Goal: Task Accomplishment & Management: Use online tool/utility

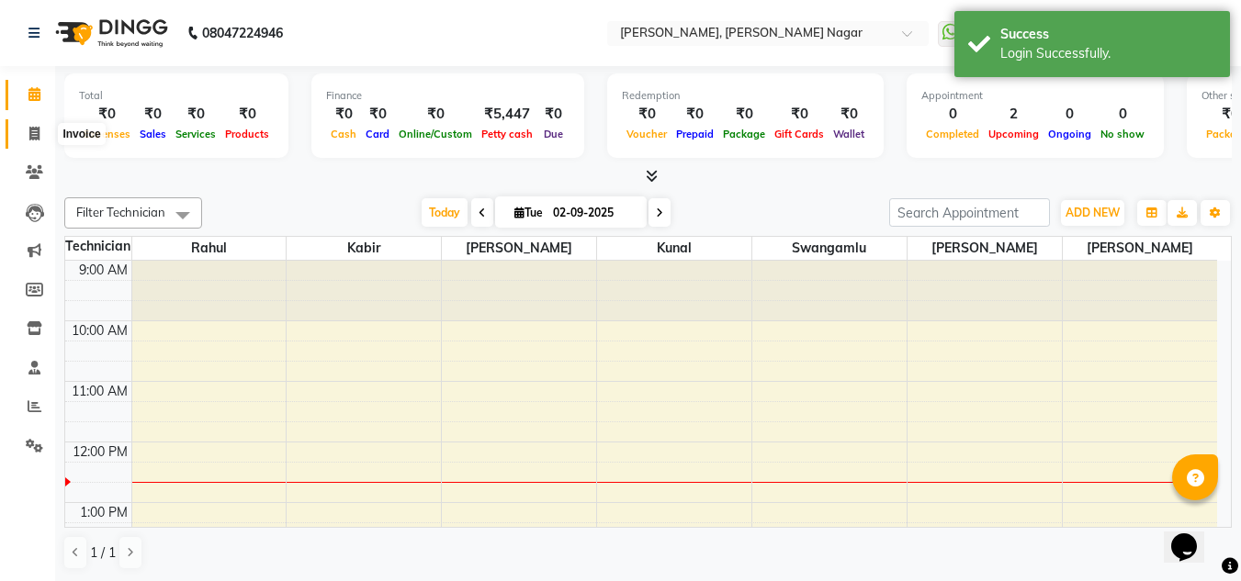
click at [32, 128] on icon at bounding box center [34, 134] width 10 height 14
select select "service"
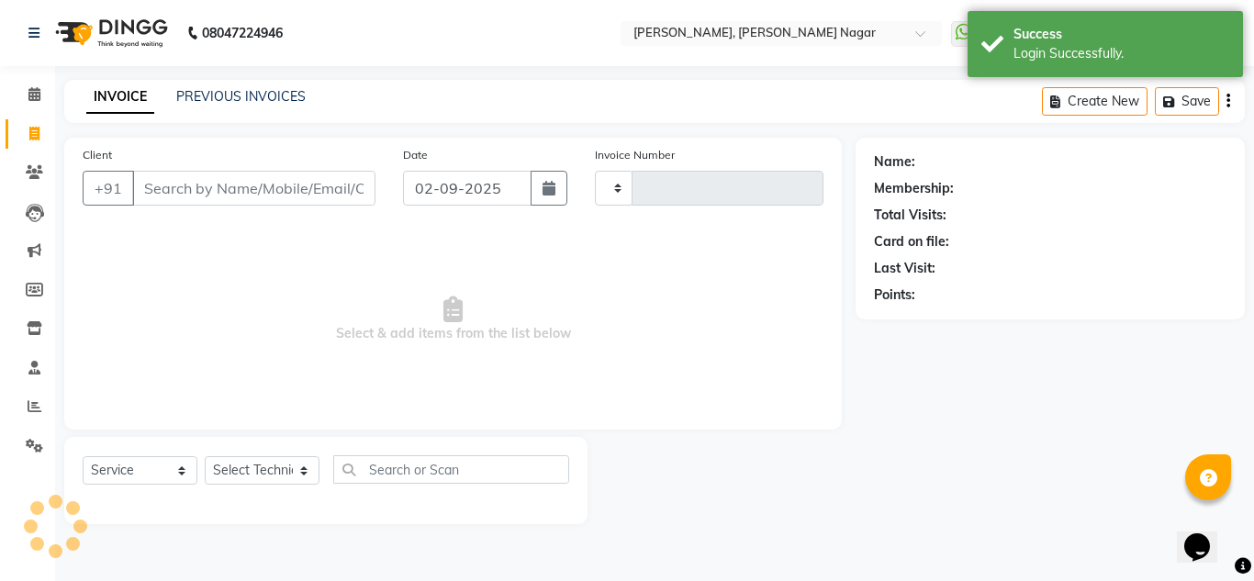
type input "1322"
select select "7686"
click at [1103, 192] on div "Membership:" at bounding box center [1050, 188] width 353 height 19
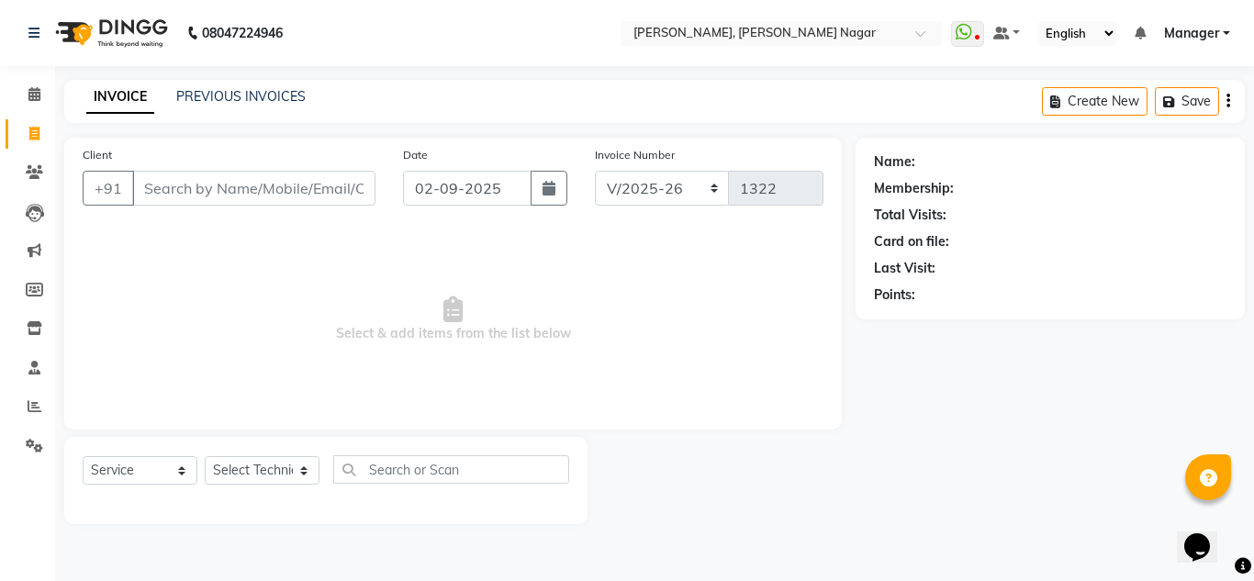
click at [1213, 28] on span "Manager" at bounding box center [1191, 33] width 55 height 19
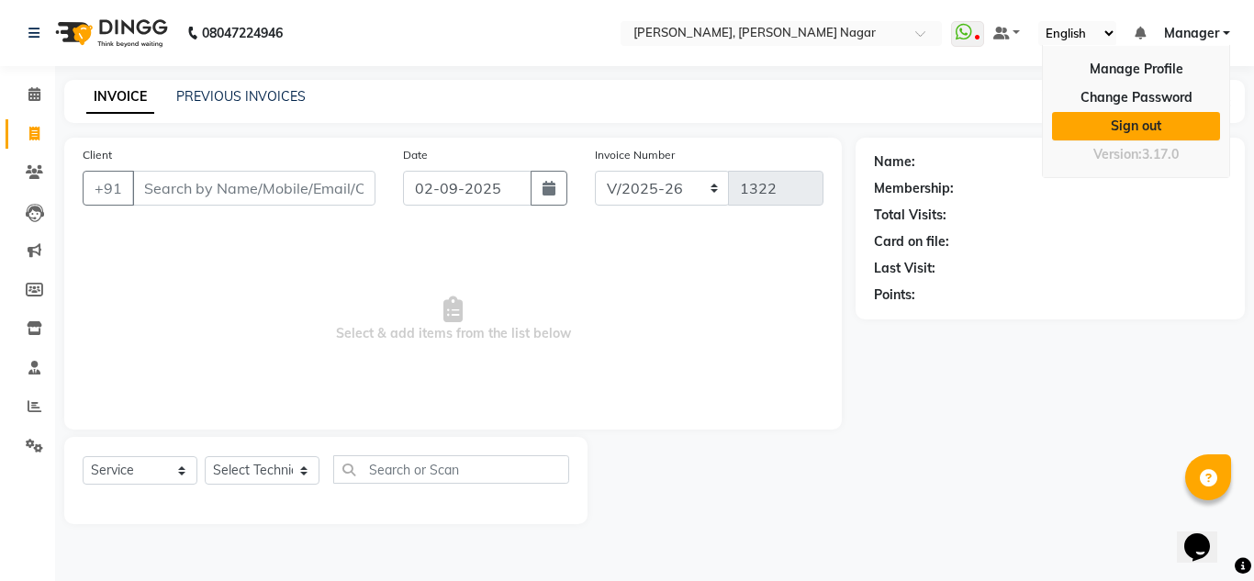
click at [1191, 125] on link "Sign out" at bounding box center [1136, 126] width 168 height 28
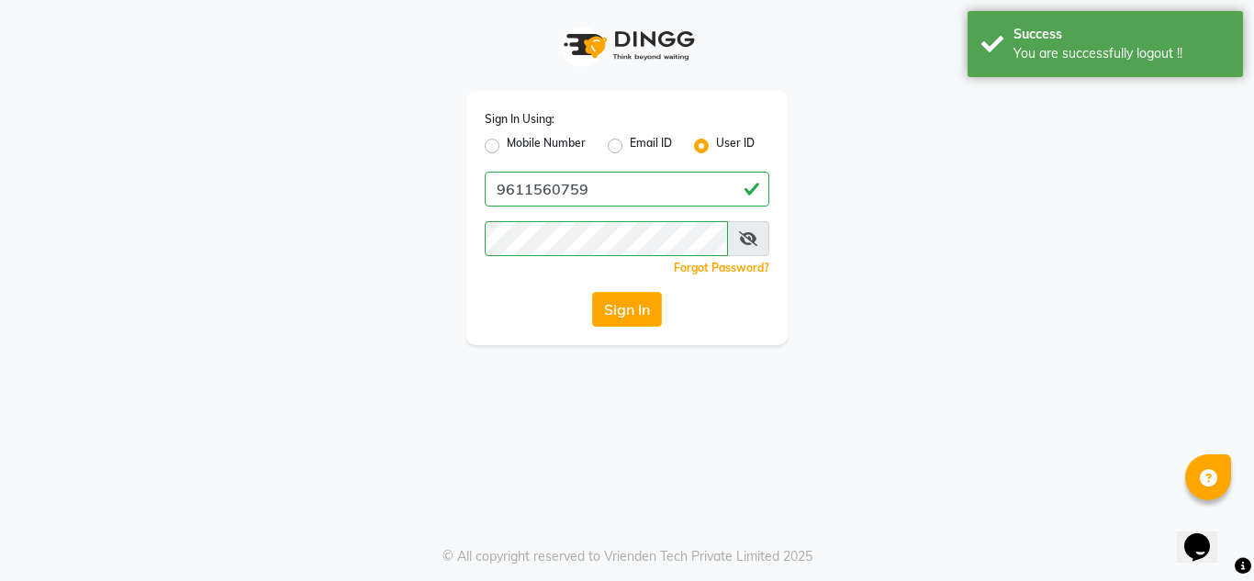
click at [507, 143] on label "Mobile Number" at bounding box center [546, 146] width 79 height 22
click at [507, 143] on input "Mobile Number" at bounding box center [513, 141] width 12 height 12
radio input "true"
radio input "false"
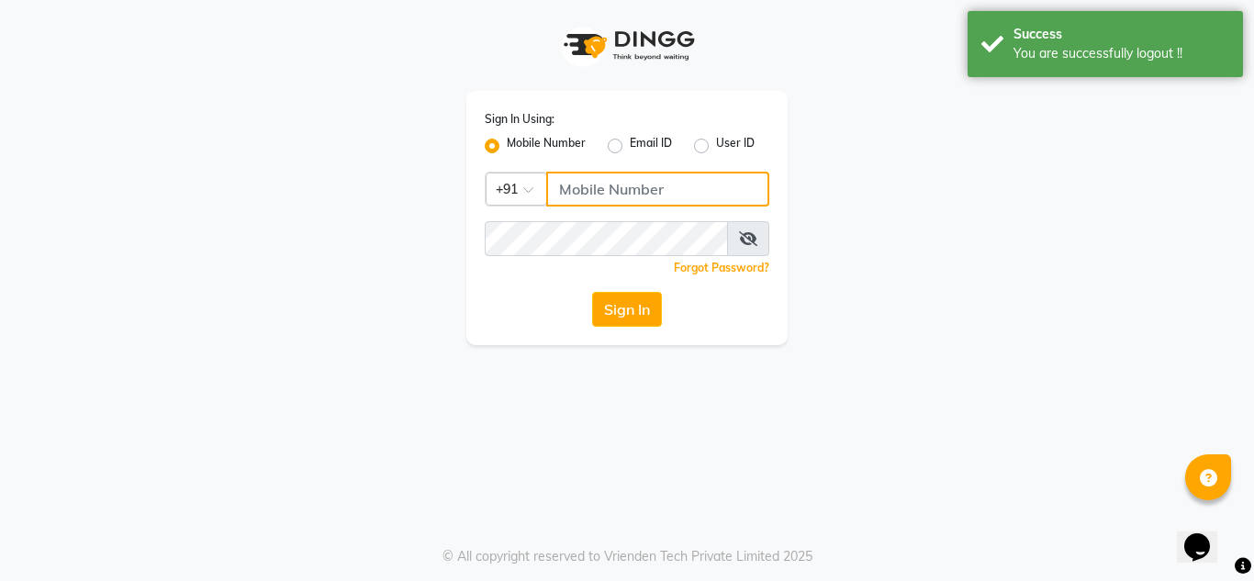
click at [668, 190] on input "Username" at bounding box center [657, 189] width 223 height 35
type input "7760894079"
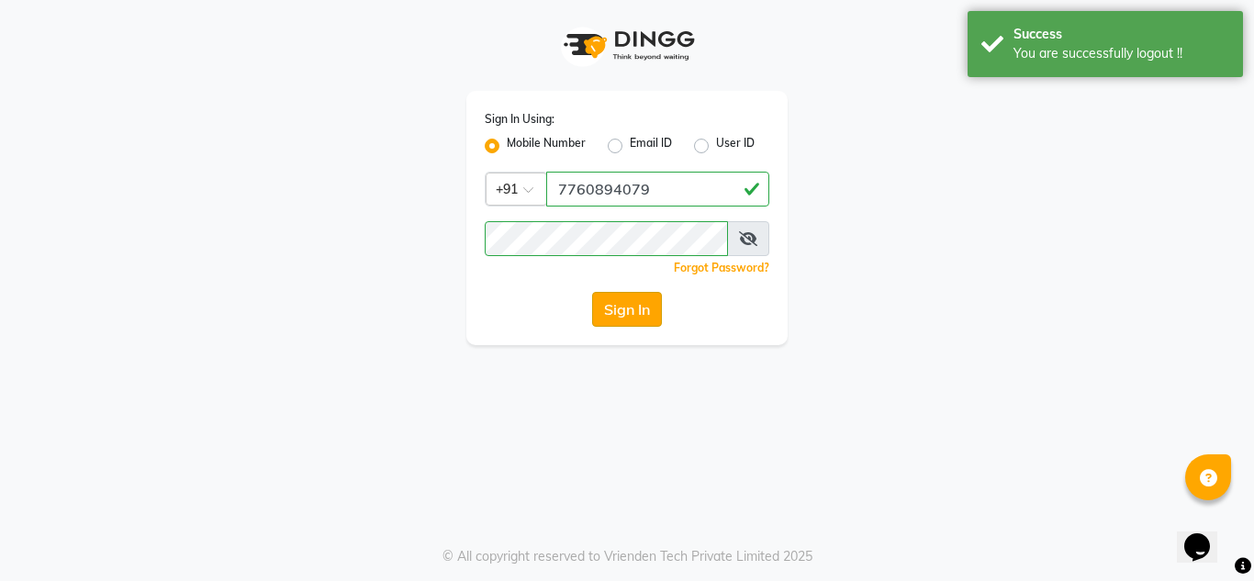
click at [630, 297] on button "Sign In" at bounding box center [627, 309] width 70 height 35
